Goal: Task Accomplishment & Management: Use online tool/utility

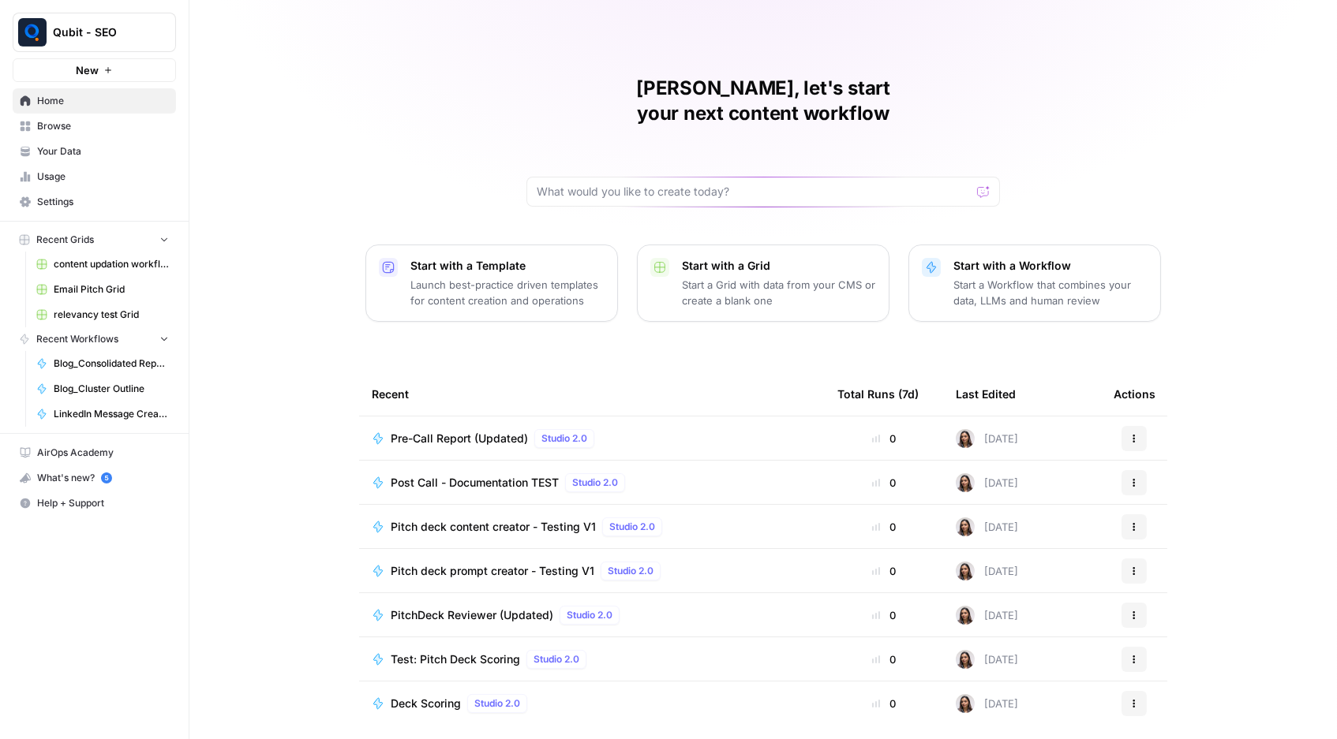
click at [440, 429] on div "Pre-Call Report (Updated) Studio 2.0" at bounding box center [496, 438] width 210 height 19
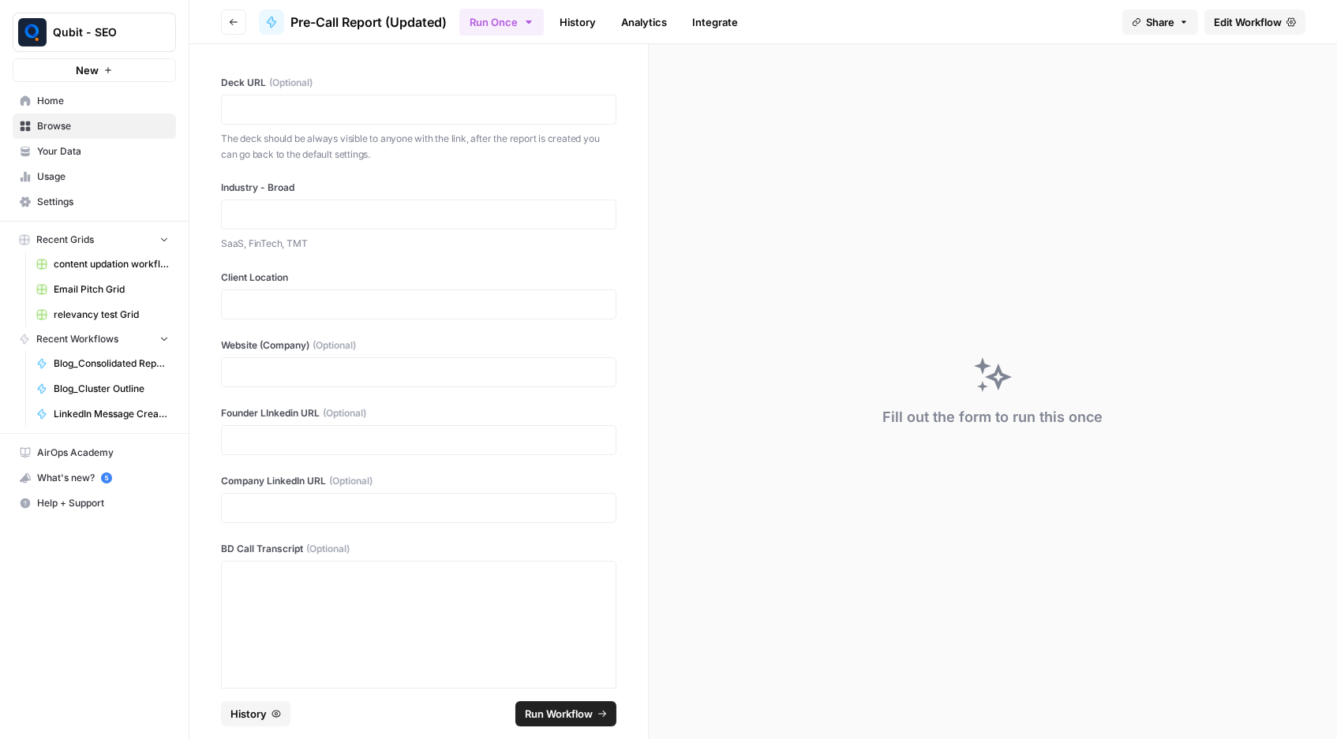
click at [582, 28] on link "History" at bounding box center [577, 21] width 55 height 25
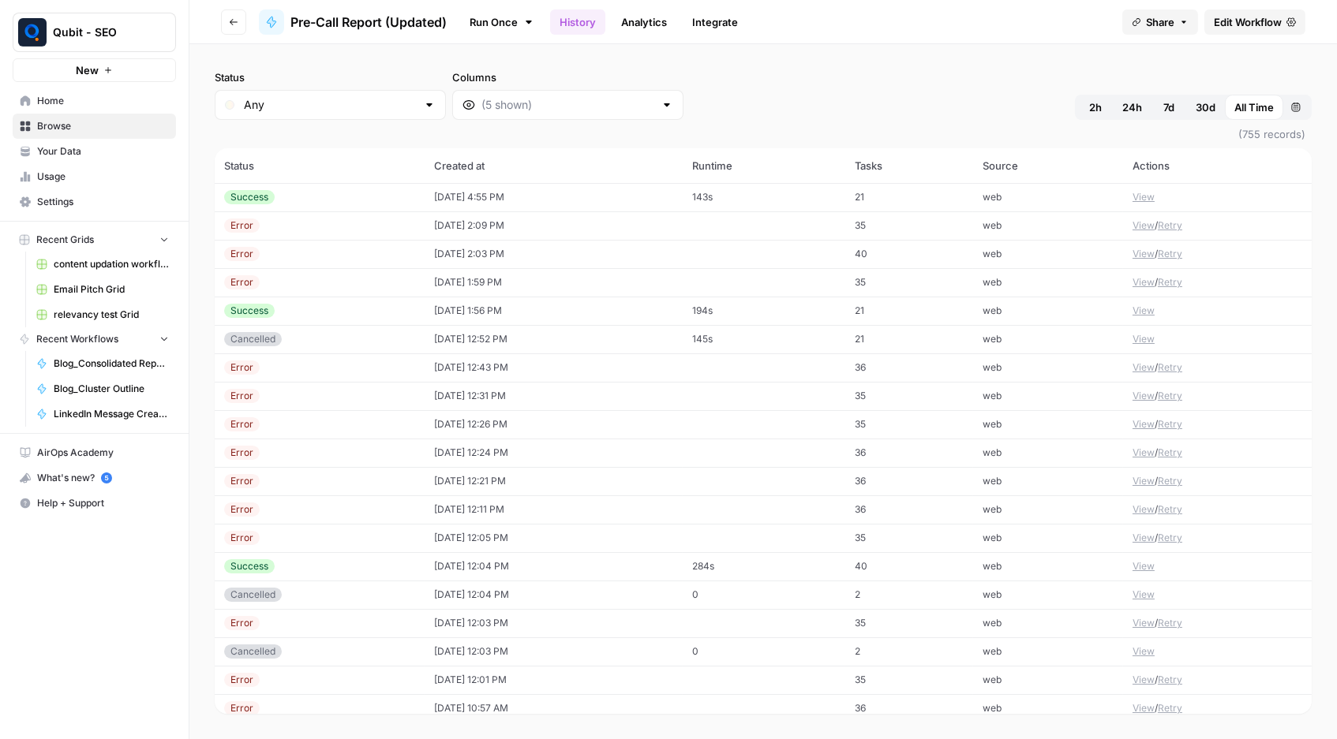
click at [1147, 190] on button "View" at bounding box center [1143, 197] width 22 height 14
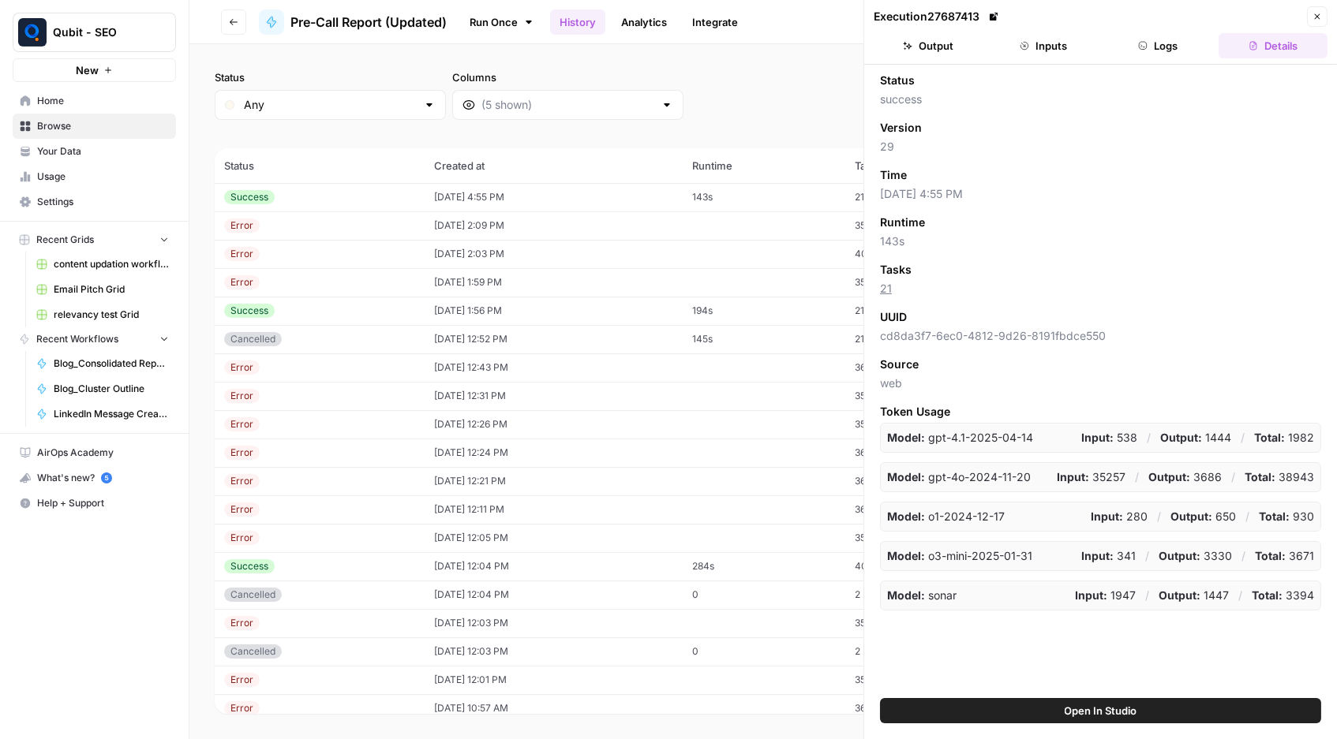
click at [956, 53] on button "Output" at bounding box center [928, 45] width 109 height 25
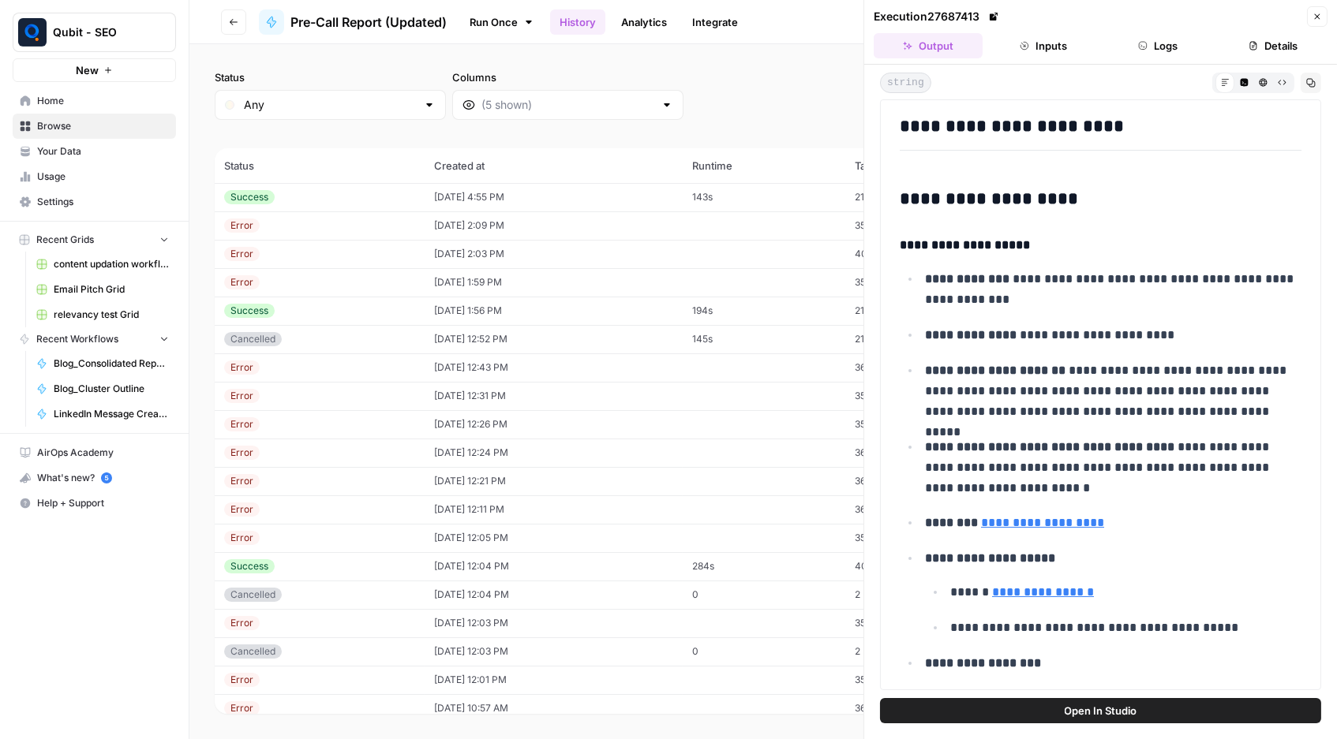
click at [1318, 9] on button "Close" at bounding box center [1317, 16] width 21 height 21
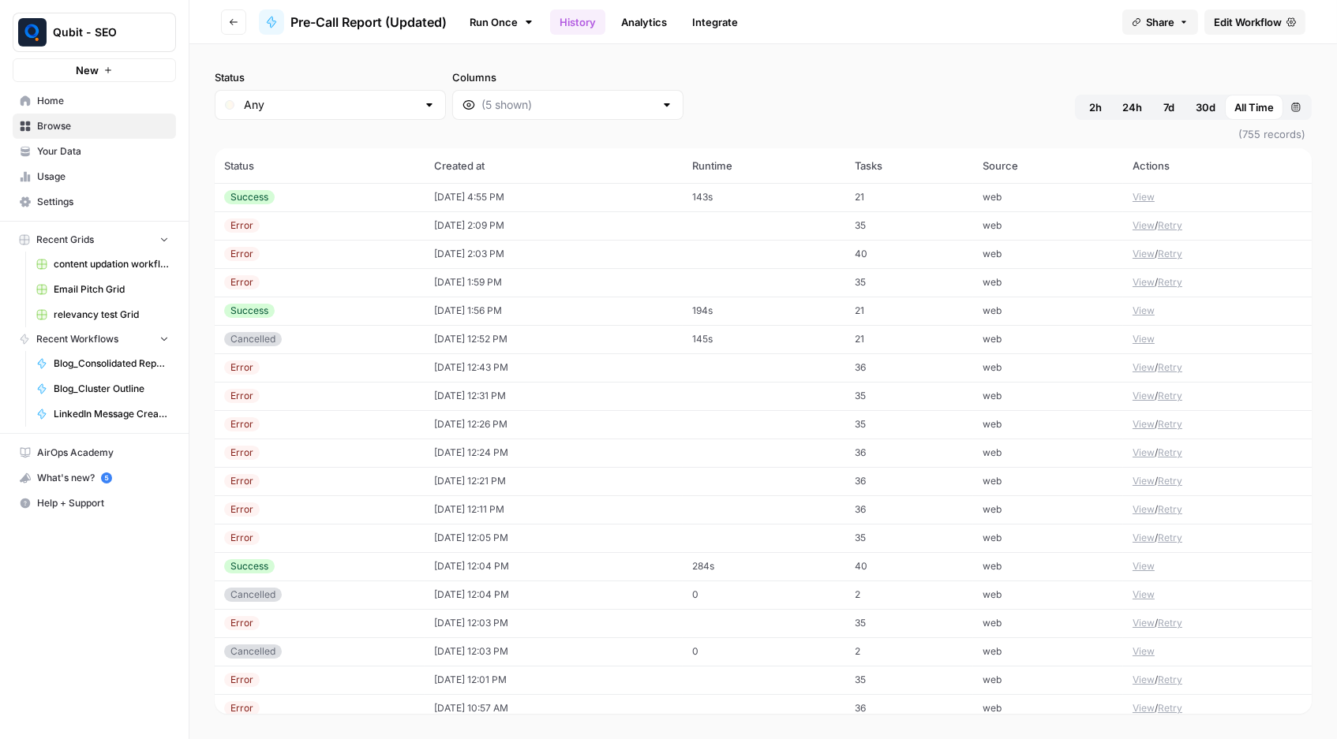
click at [234, 22] on icon "button" at bounding box center [233, 21] width 9 height 9
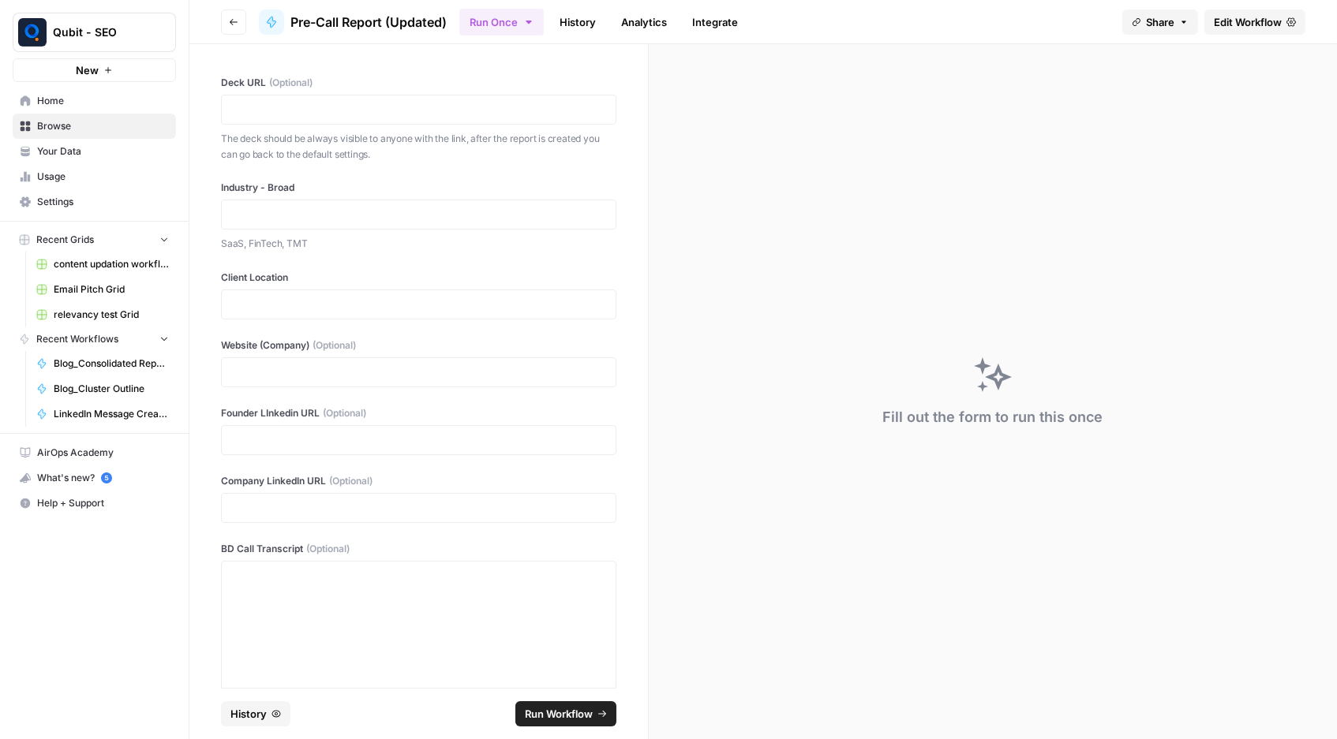
click at [261, 122] on div at bounding box center [418, 110] width 395 height 30
click at [262, 113] on p at bounding box center [418, 110] width 375 height 16
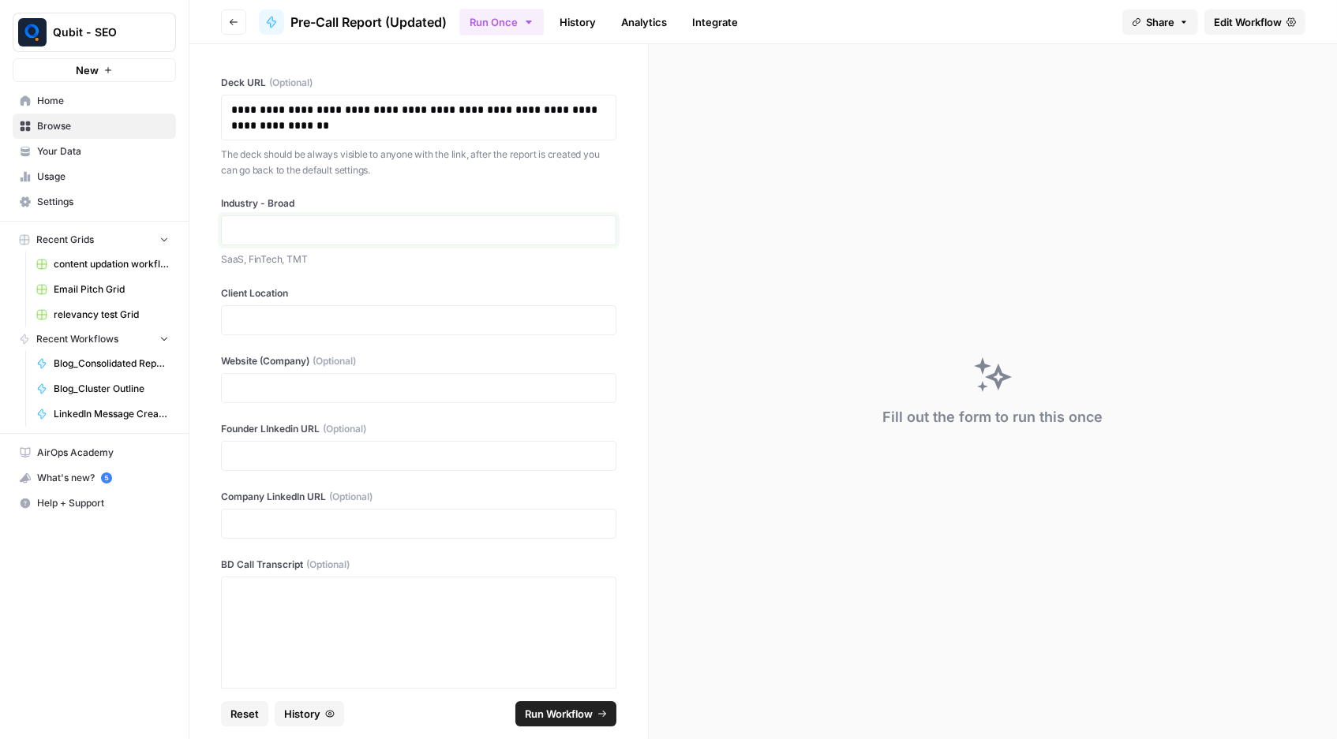
click at [261, 232] on p at bounding box center [418, 231] width 375 height 16
click at [252, 313] on p at bounding box center [418, 321] width 375 height 16
click at [290, 373] on div at bounding box center [418, 388] width 395 height 30
click at [286, 384] on p at bounding box center [418, 388] width 375 height 16
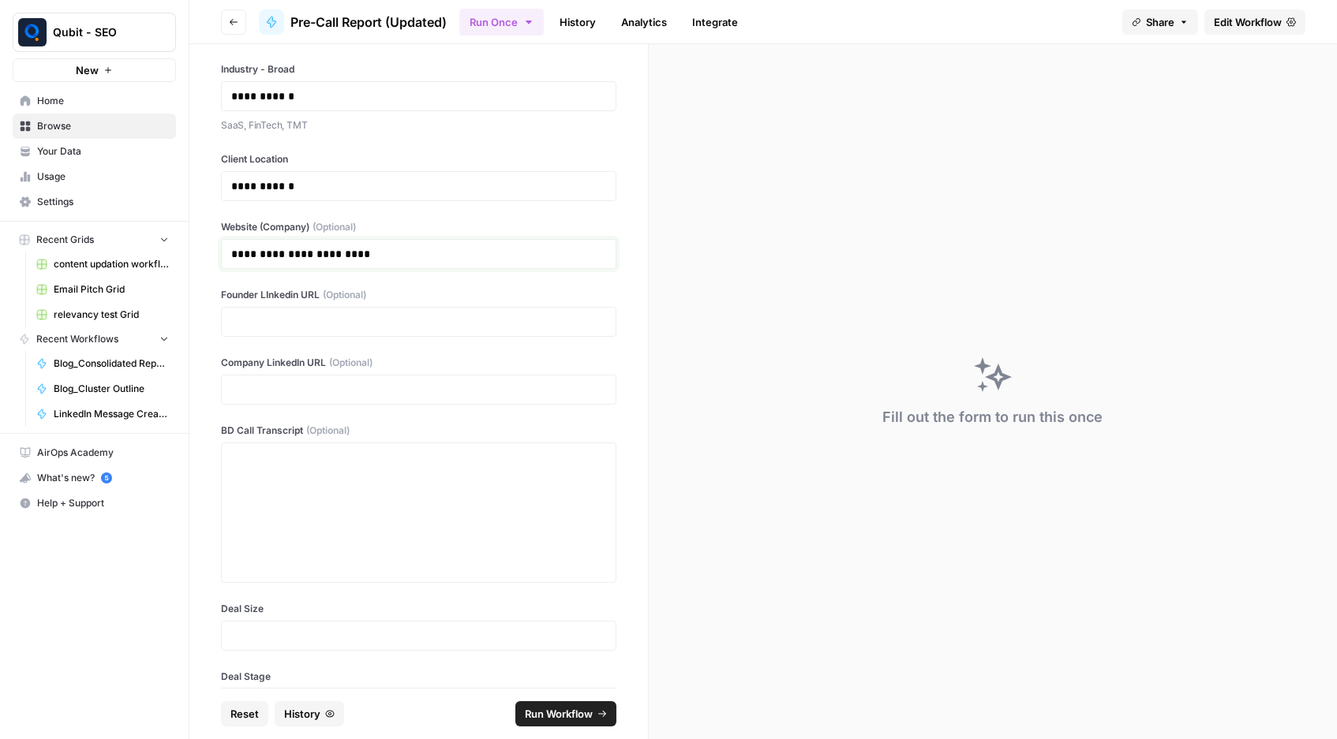
scroll to position [181, 0]
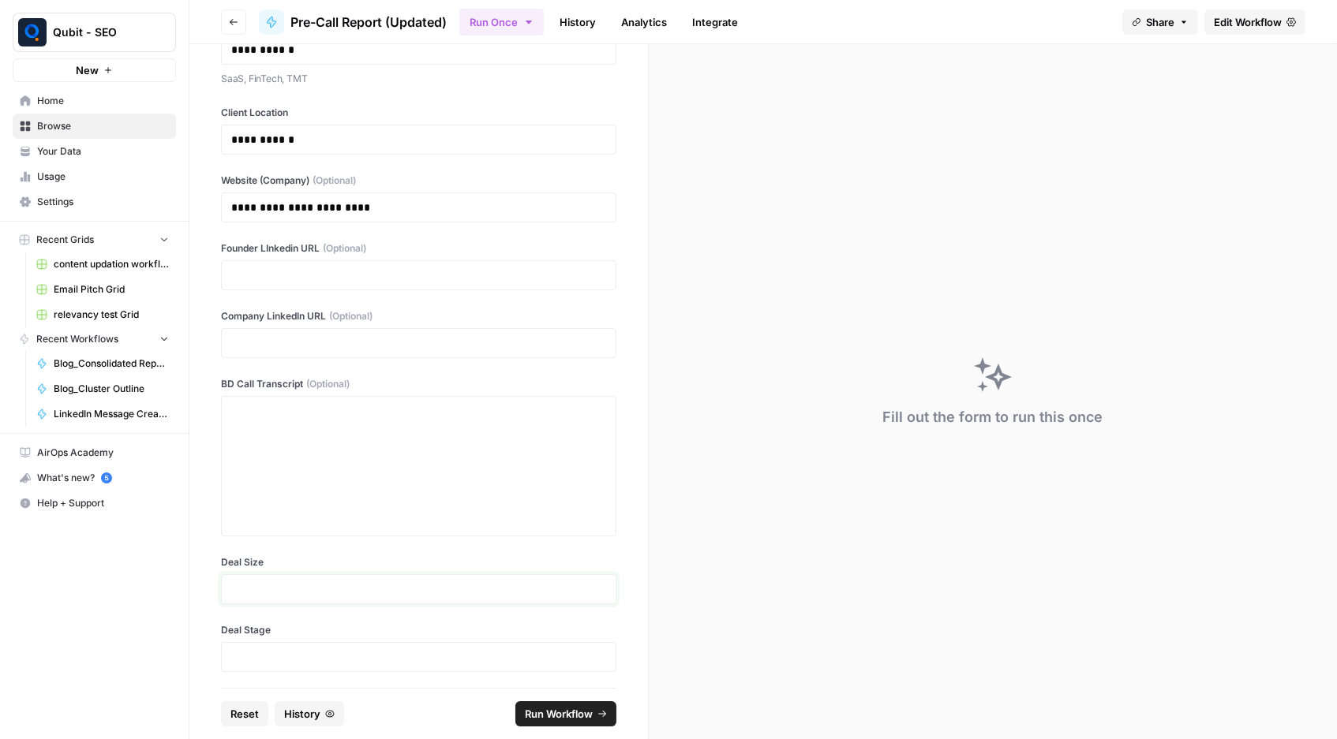
click at [322, 586] on p at bounding box center [418, 590] width 375 height 16
click at [275, 649] on p at bounding box center [418, 657] width 375 height 16
click at [556, 716] on span "Run Workflow" at bounding box center [559, 714] width 68 height 16
click at [1187, 656] on div "Past Due. Your account is past due. Go to your workspace billing settings to up…" at bounding box center [1207, 670] width 194 height 63
